Goal: Entertainment & Leisure: Consume media (video, audio)

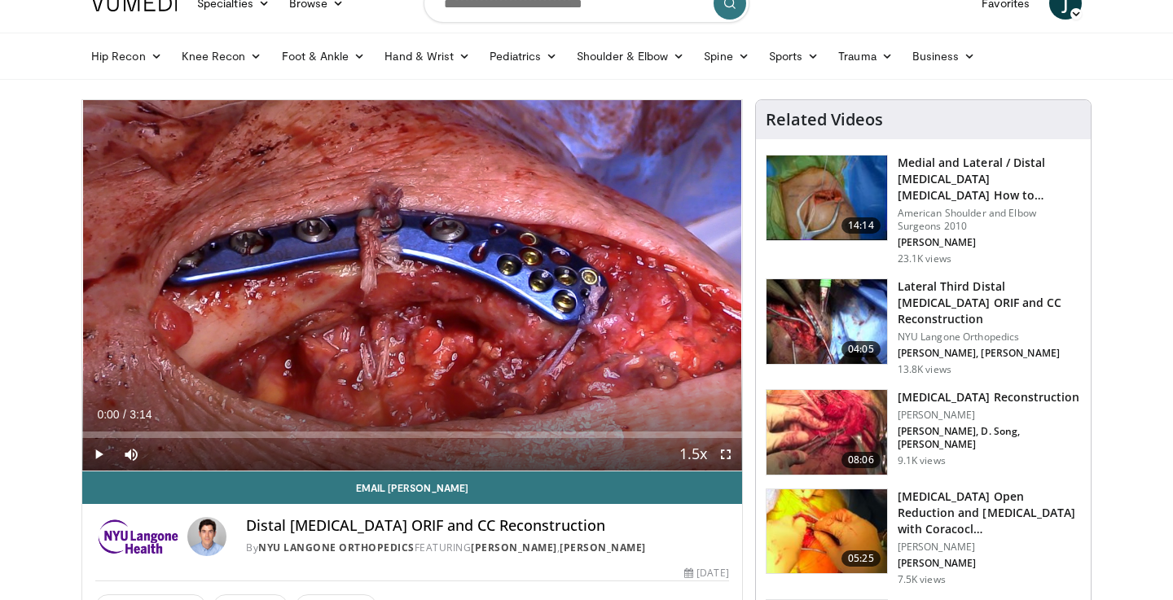
click at [96, 458] on span "Video Player" at bounding box center [98, 454] width 33 height 33
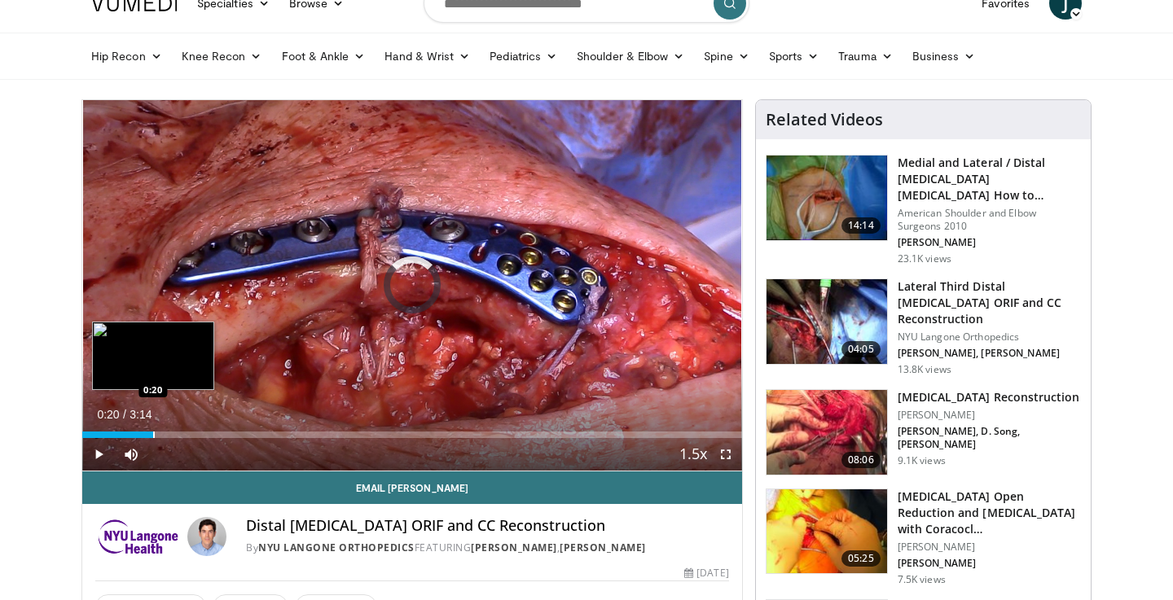
click at [153, 432] on div "Progress Bar" at bounding box center [154, 435] width 2 height 7
click at [126, 435] on div "Progress Bar" at bounding box center [127, 435] width 2 height 7
click at [146, 436] on div "Progress Bar" at bounding box center [147, 435] width 2 height 7
click at [160, 436] on div "Progress Bar" at bounding box center [161, 435] width 2 height 7
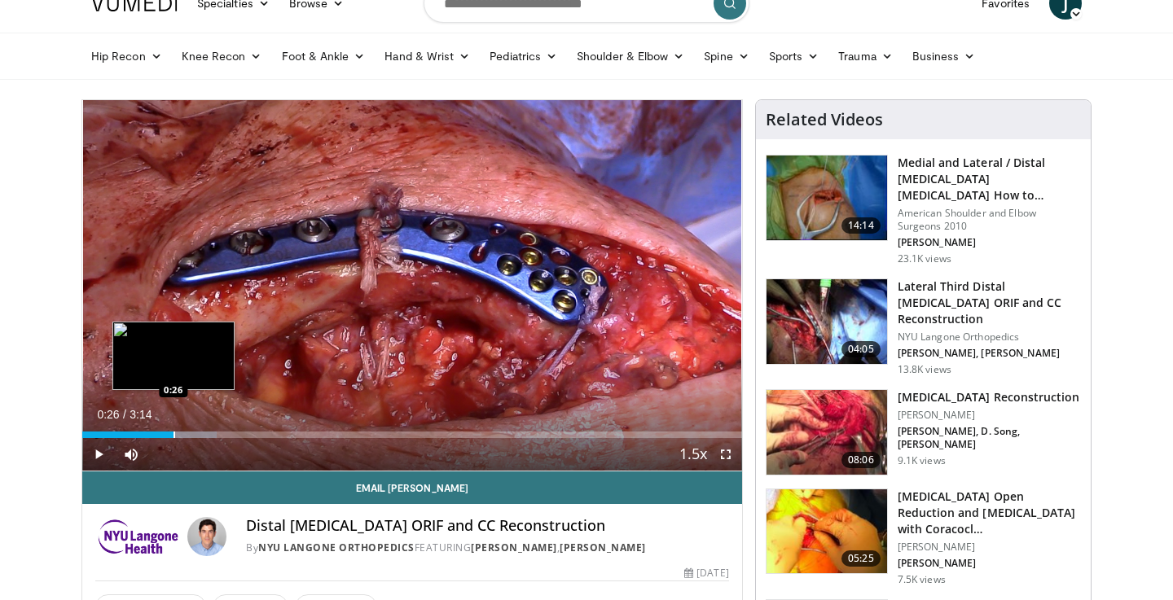
click at [173, 432] on div "Progress Bar" at bounding box center [174, 435] width 2 height 7
click at [191, 436] on div "Progress Bar" at bounding box center [191, 435] width 2 height 7
click at [208, 436] on div "Progress Bar" at bounding box center [209, 435] width 2 height 7
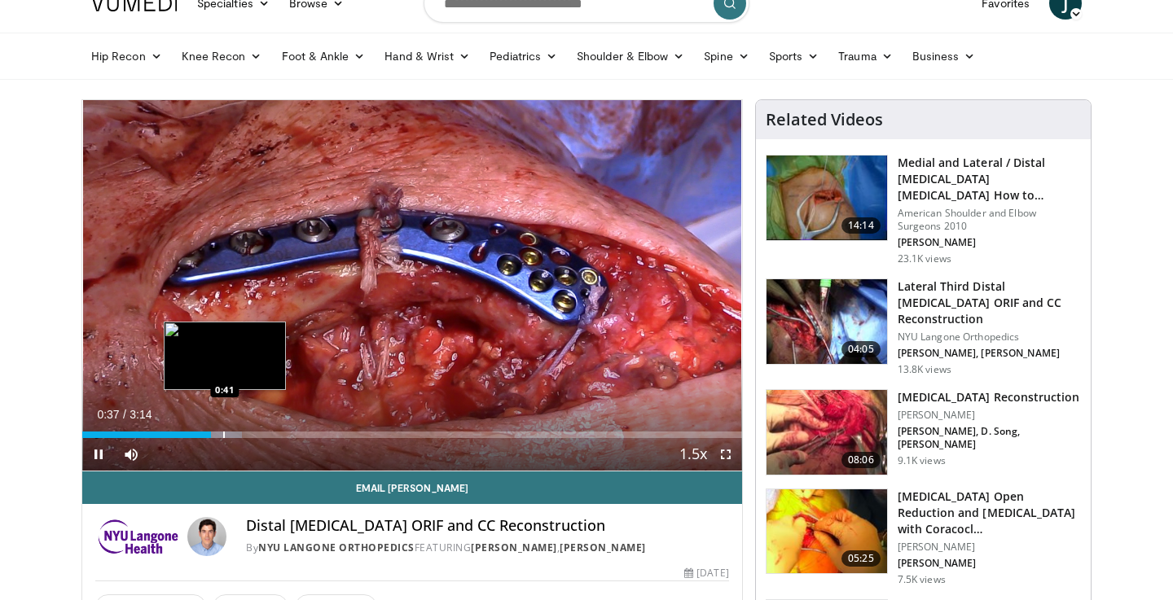
click at [225, 436] on div "Progress Bar" at bounding box center [224, 435] width 2 height 7
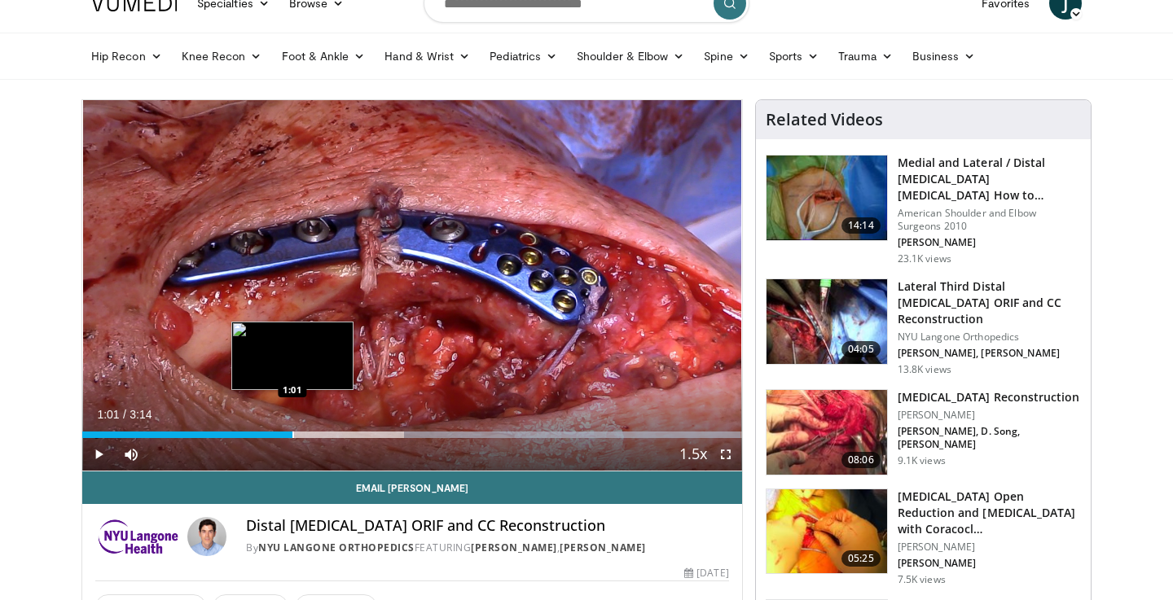
click at [292, 424] on div "Loaded : 99.79% 2:06 1:01" at bounding box center [412, 430] width 660 height 15
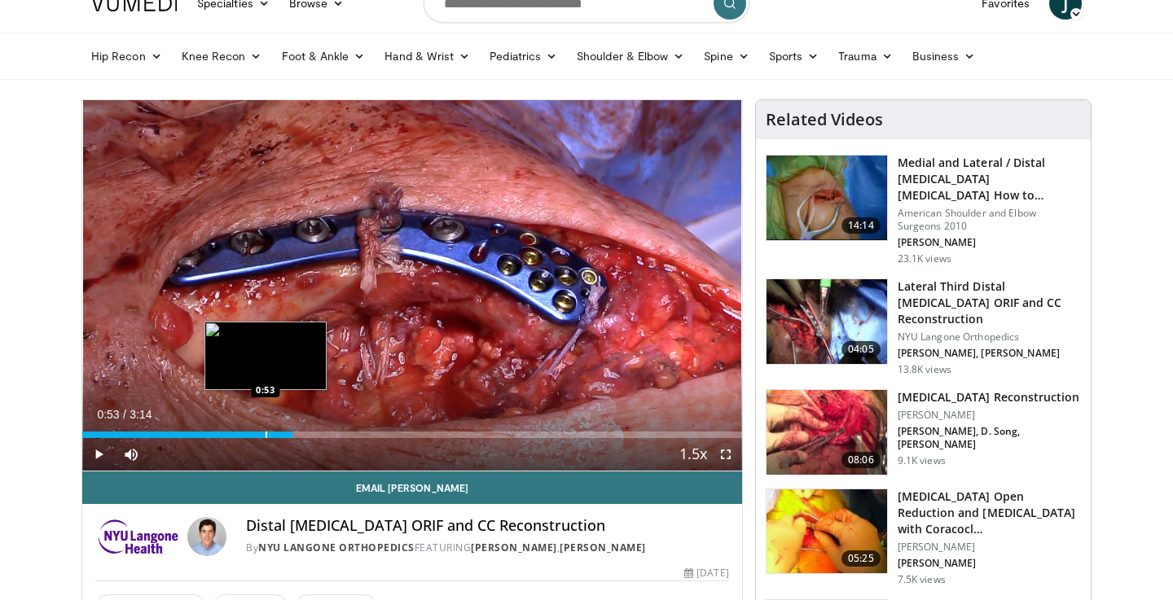
click at [265, 429] on div "Loaded : 0.00% 0:53 0:53" at bounding box center [412, 430] width 660 height 15
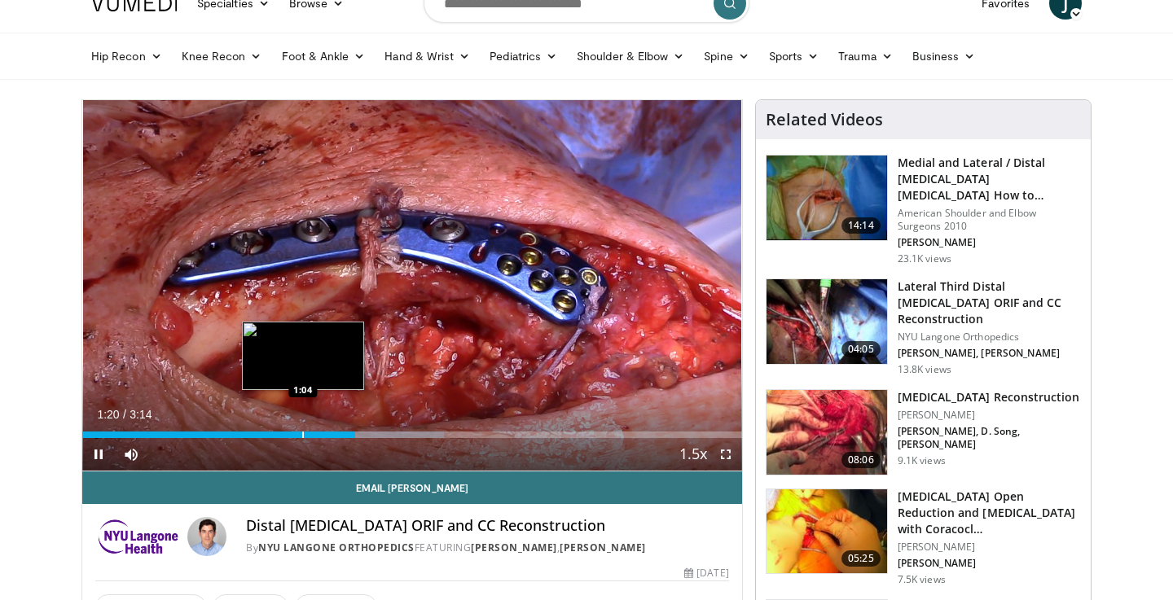
click at [303, 432] on div "Progress Bar" at bounding box center [303, 435] width 2 height 7
click at [278, 427] on div "Loaded : 59.38% 1:07 0:57" at bounding box center [412, 430] width 660 height 15
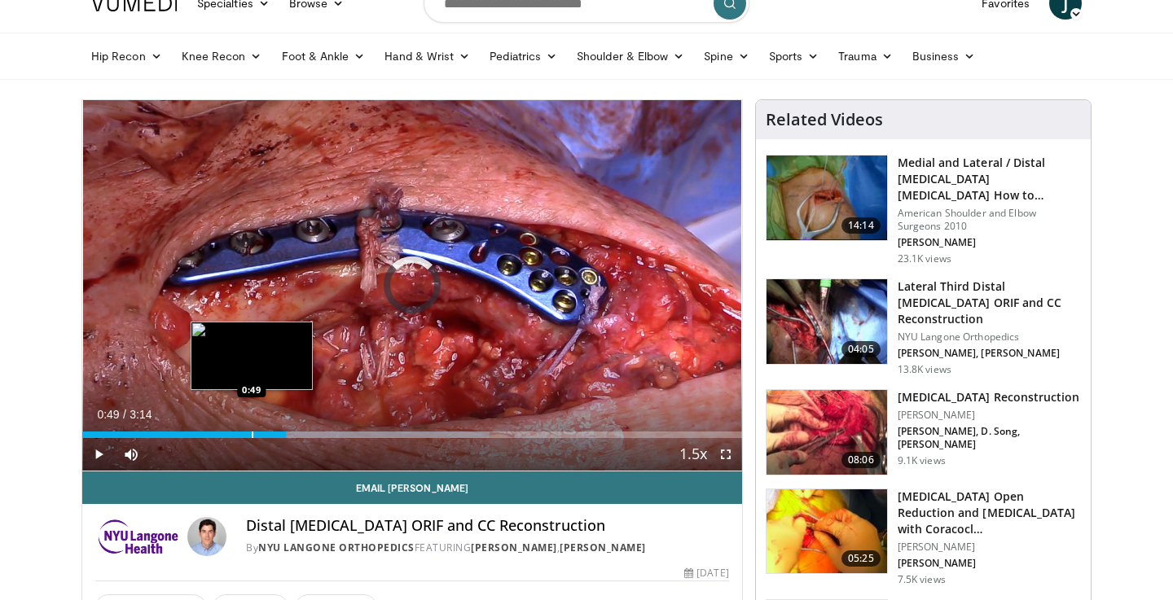
click at [252, 429] on div "Loaded : 61.77% 0:59 0:49" at bounding box center [412, 430] width 660 height 15
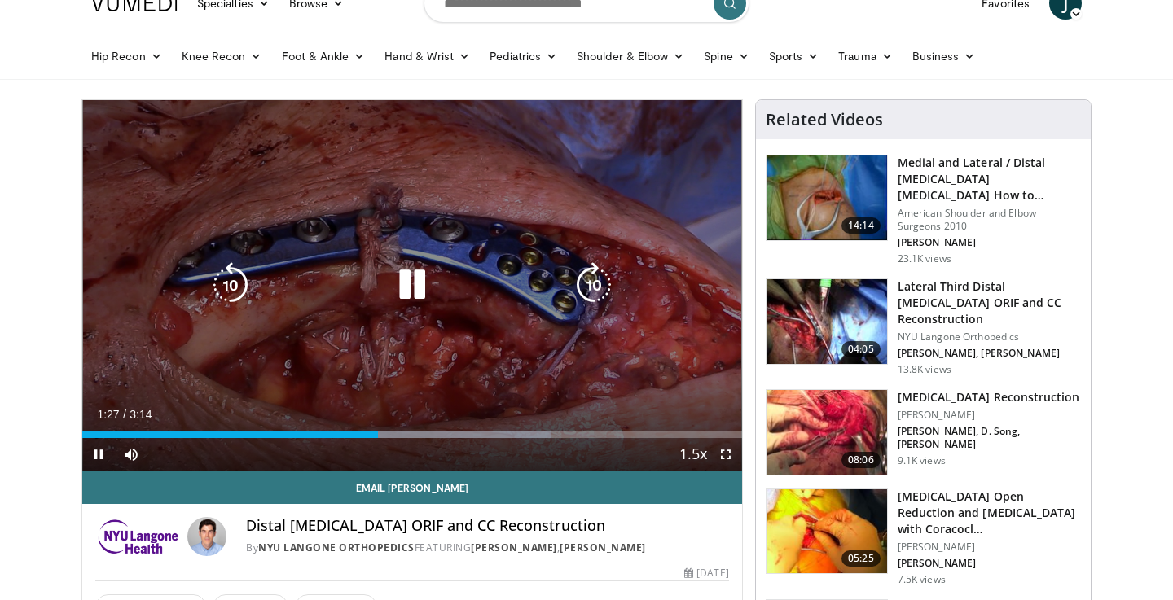
click at [410, 286] on icon "Video Player" at bounding box center [412, 285] width 46 height 46
